Goal: Find specific page/section: Find specific page/section

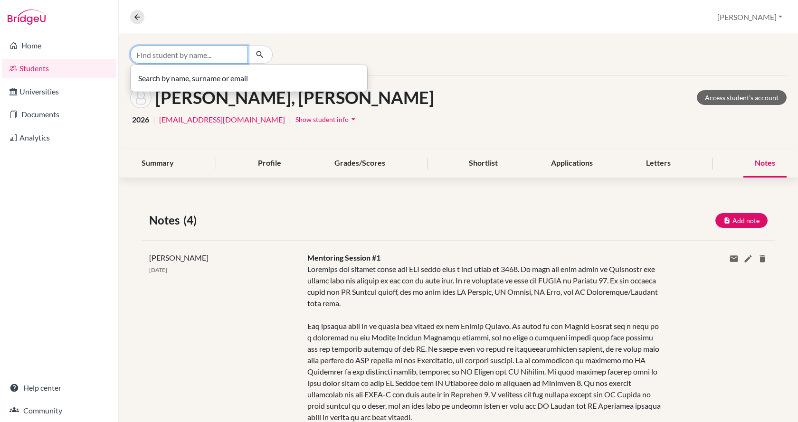
click at [159, 57] on input "Find student by name..." at bounding box center [189, 55] width 118 height 18
type input "larina"
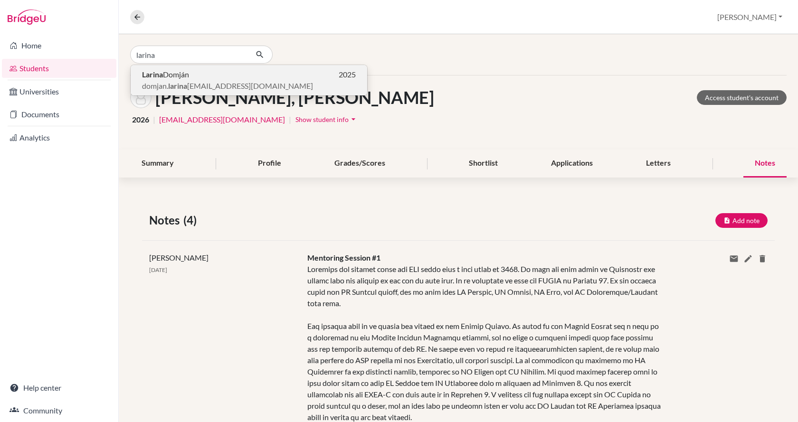
click at [171, 72] on span "[PERSON_NAME]" at bounding box center [165, 74] width 47 height 11
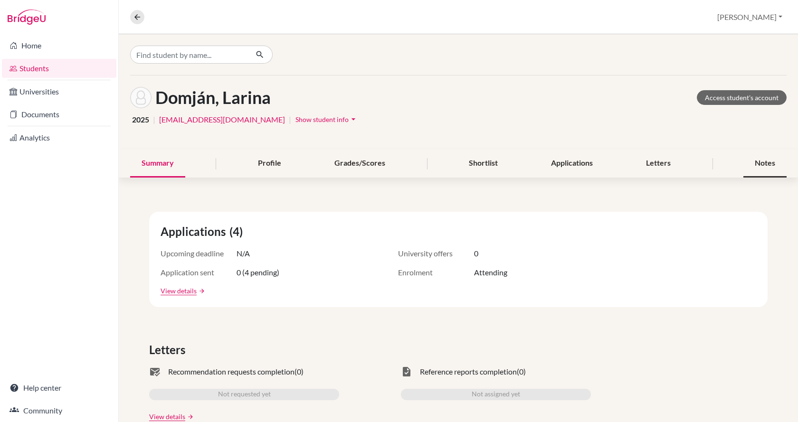
click at [755, 163] on div "Notes" at bounding box center [764, 164] width 43 height 28
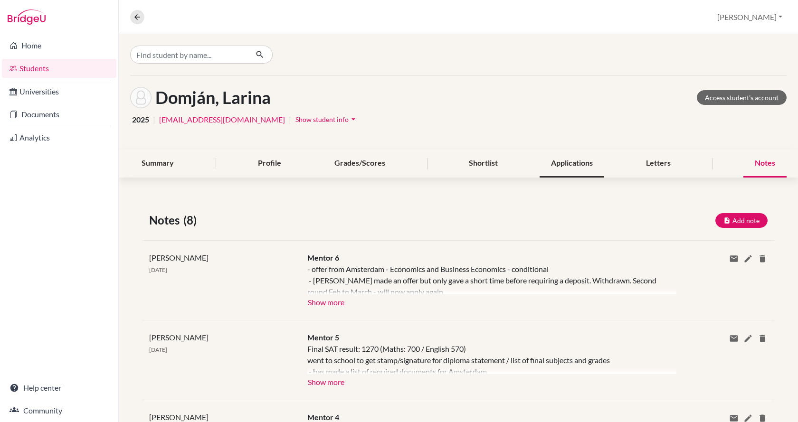
click at [559, 167] on div "Applications" at bounding box center [572, 164] width 65 height 28
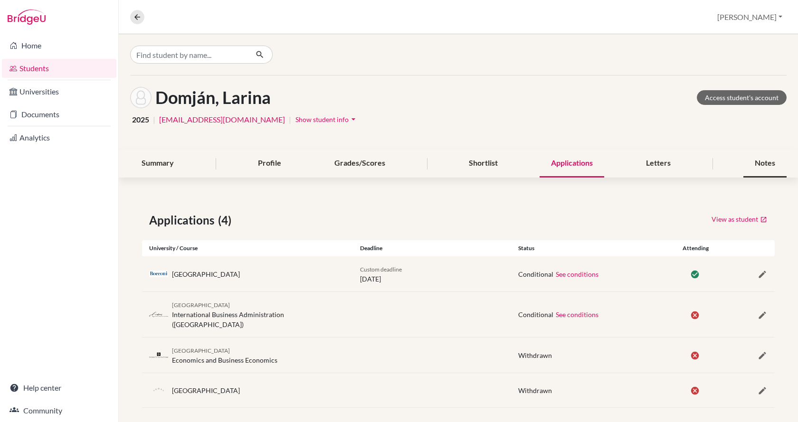
click at [766, 164] on div "Notes" at bounding box center [764, 164] width 43 height 28
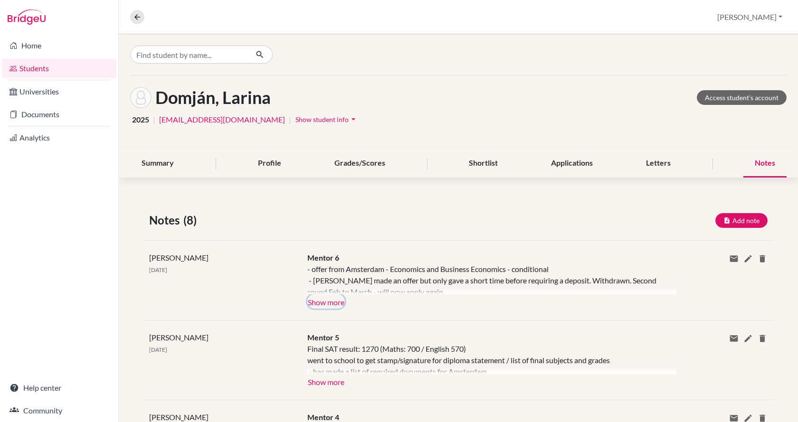
click at [335, 303] on button "Show more" at bounding box center [326, 301] width 38 height 14
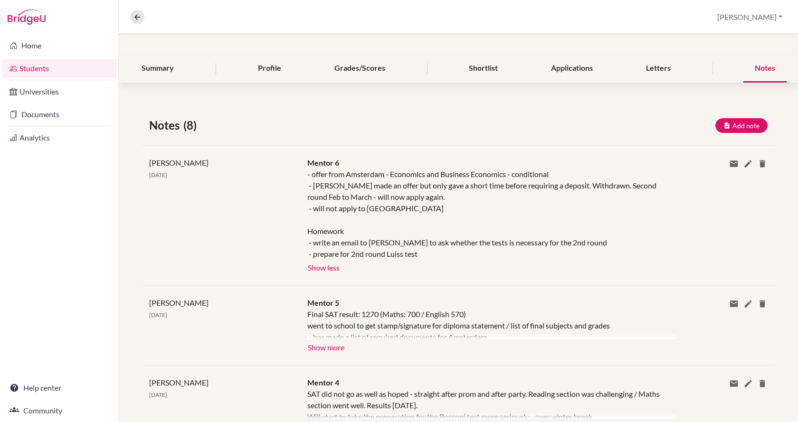
scroll to position [142, 0]
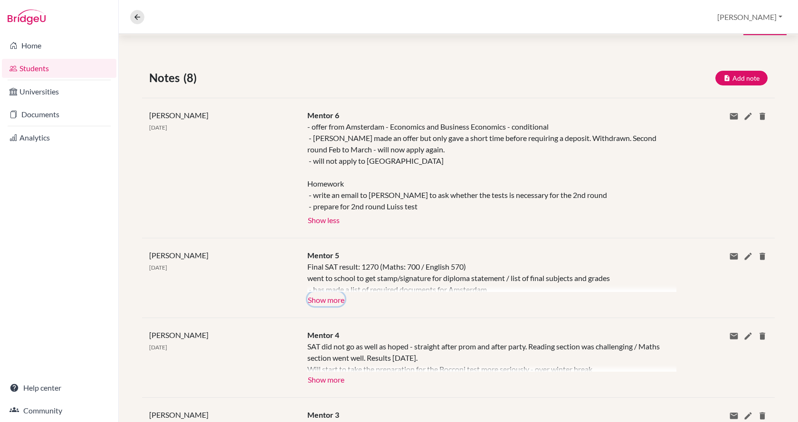
click at [329, 306] on button "Show more" at bounding box center [326, 299] width 38 height 14
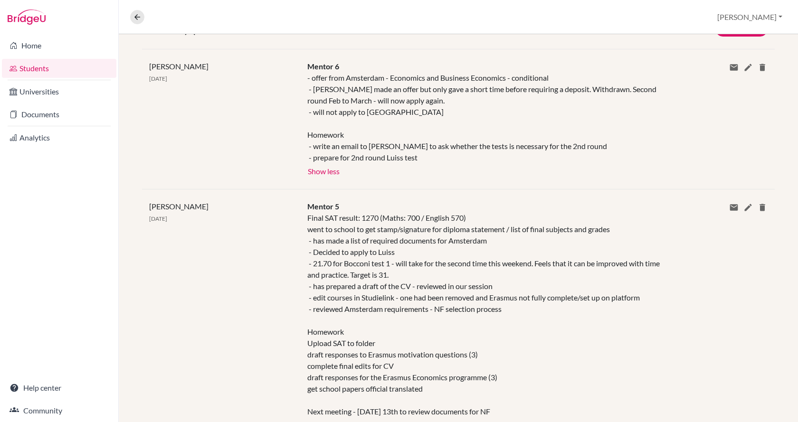
scroll to position [0, 0]
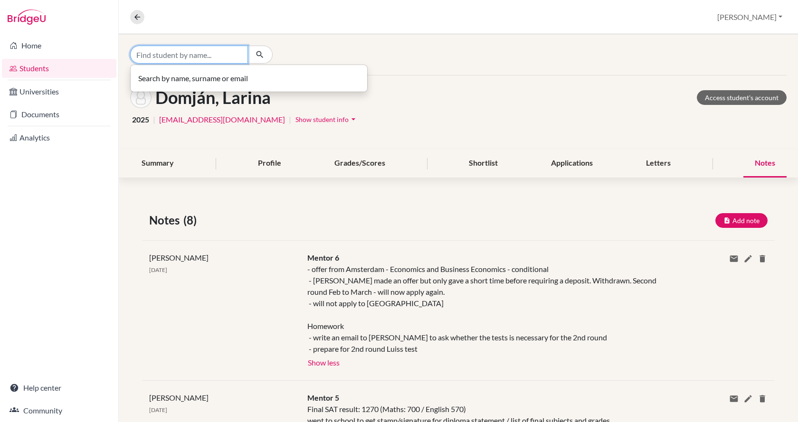
click at [212, 55] on input "Find student by name..." at bounding box center [189, 55] width 118 height 18
type input "[PERSON_NAME]"
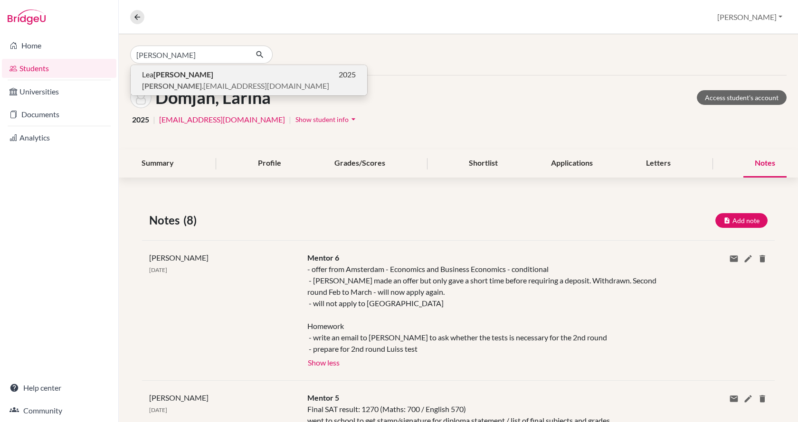
click at [212, 75] on p "[PERSON_NAME] 2025" at bounding box center [249, 74] width 214 height 11
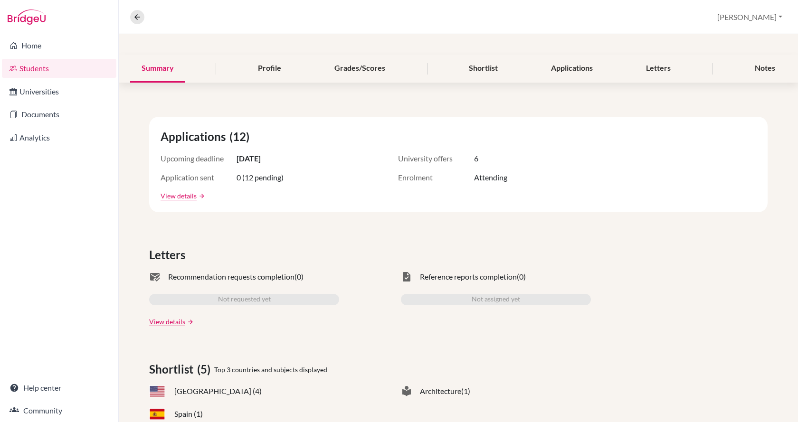
scroll to position [47, 0]
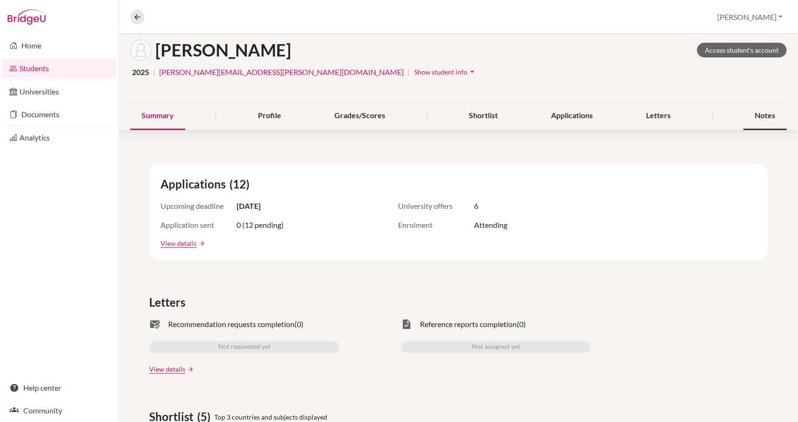
click at [743, 119] on div "Notes" at bounding box center [764, 116] width 43 height 28
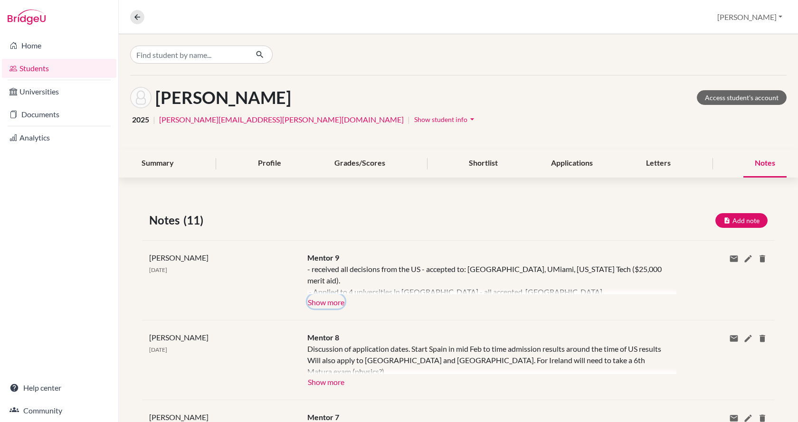
click at [332, 303] on button "Show more" at bounding box center [326, 301] width 38 height 14
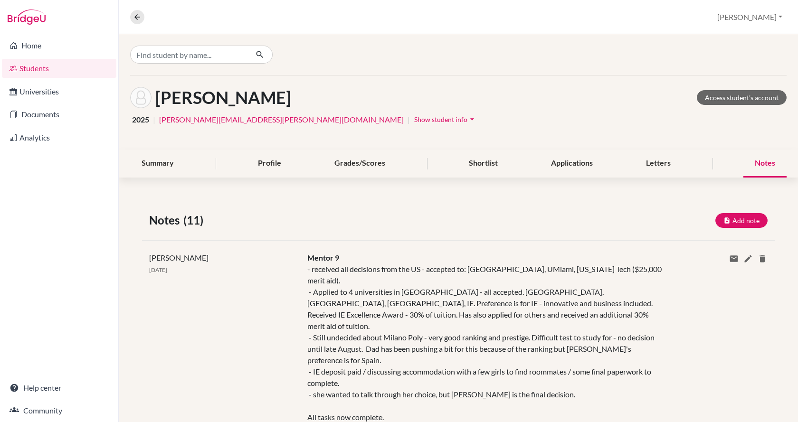
scroll to position [47, 0]
